Goal: Find specific page/section

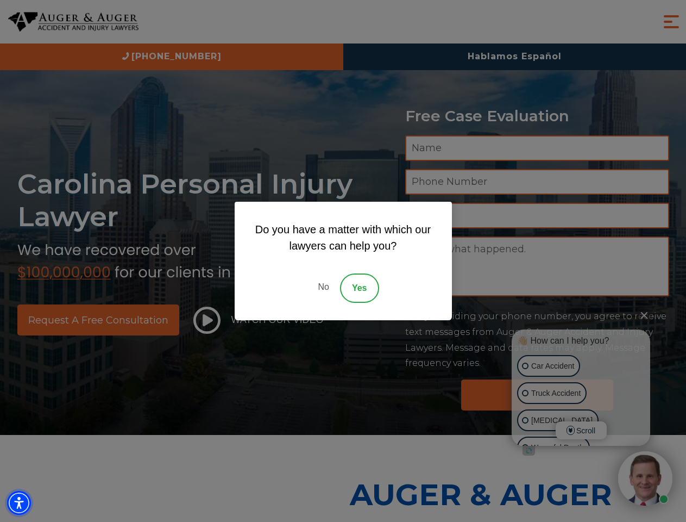
click at [19, 503] on img "Accessibility Menu" at bounding box center [19, 503] width 24 height 24
